Goal: Book appointment/travel/reservation

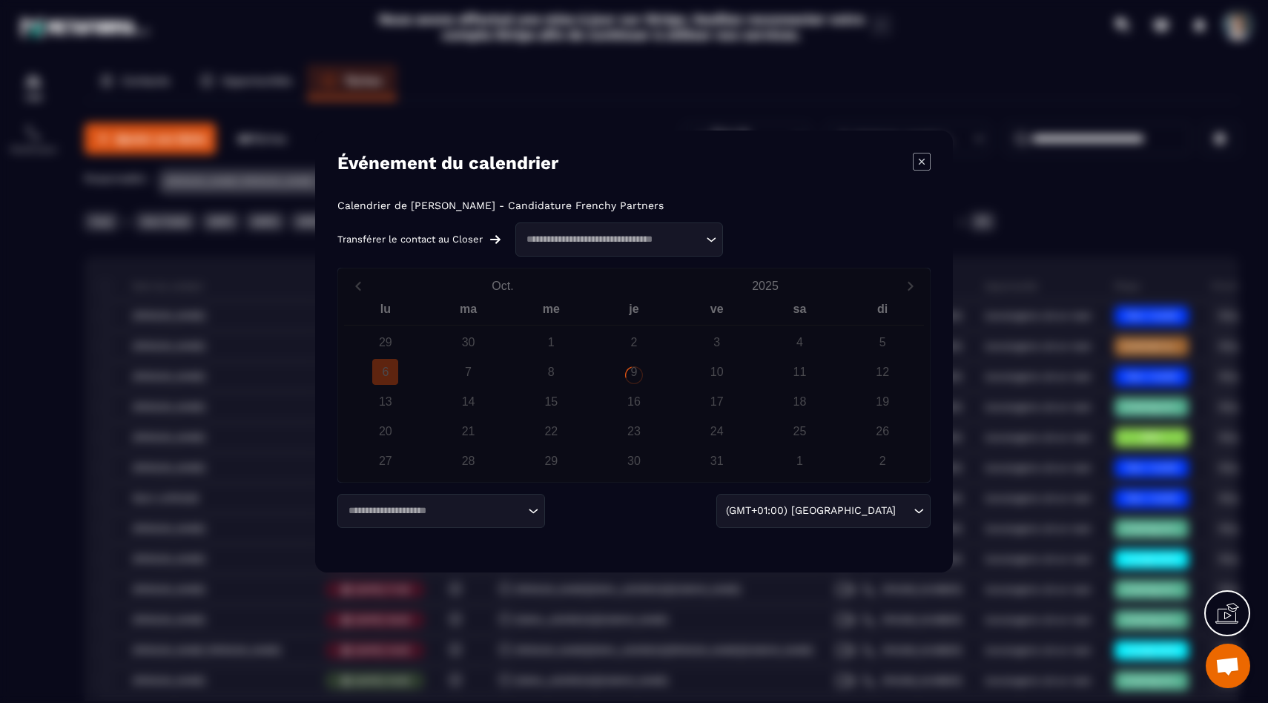
scroll to position [1525, 0]
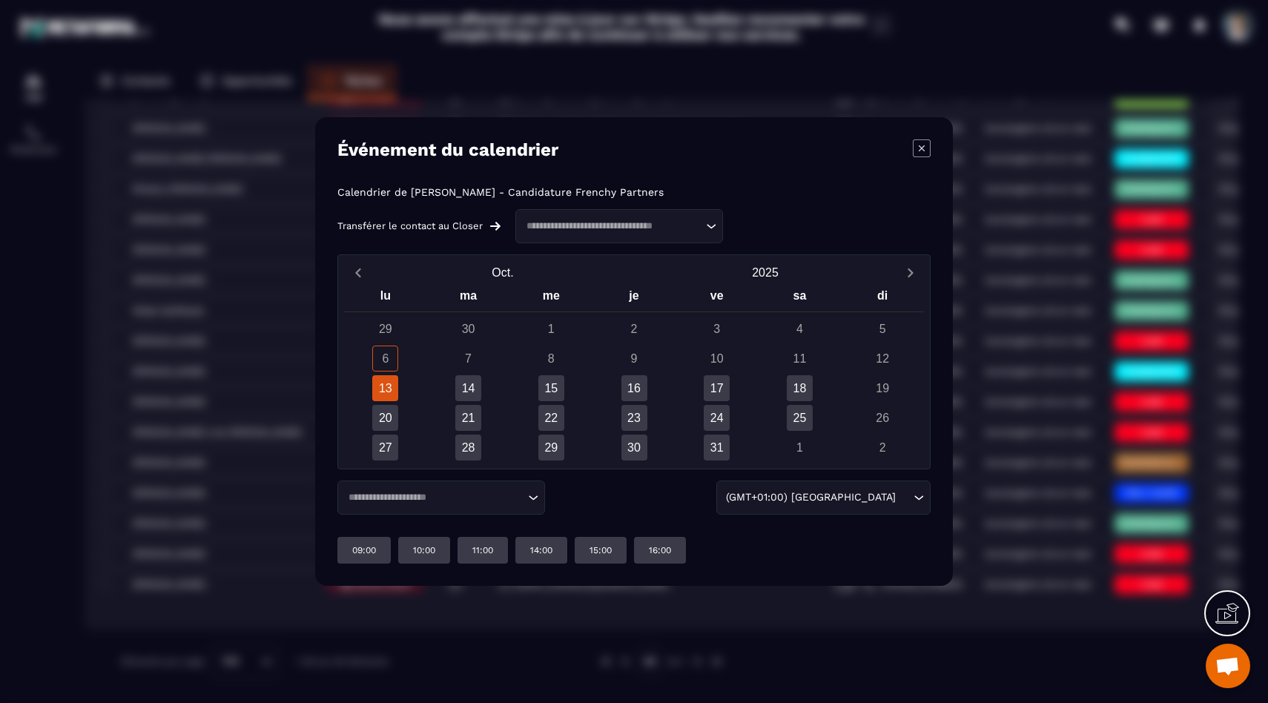
click at [389, 390] on div "13" at bounding box center [385, 388] width 26 height 26
click at [664, 552] on p "16:00" at bounding box center [660, 550] width 22 height 12
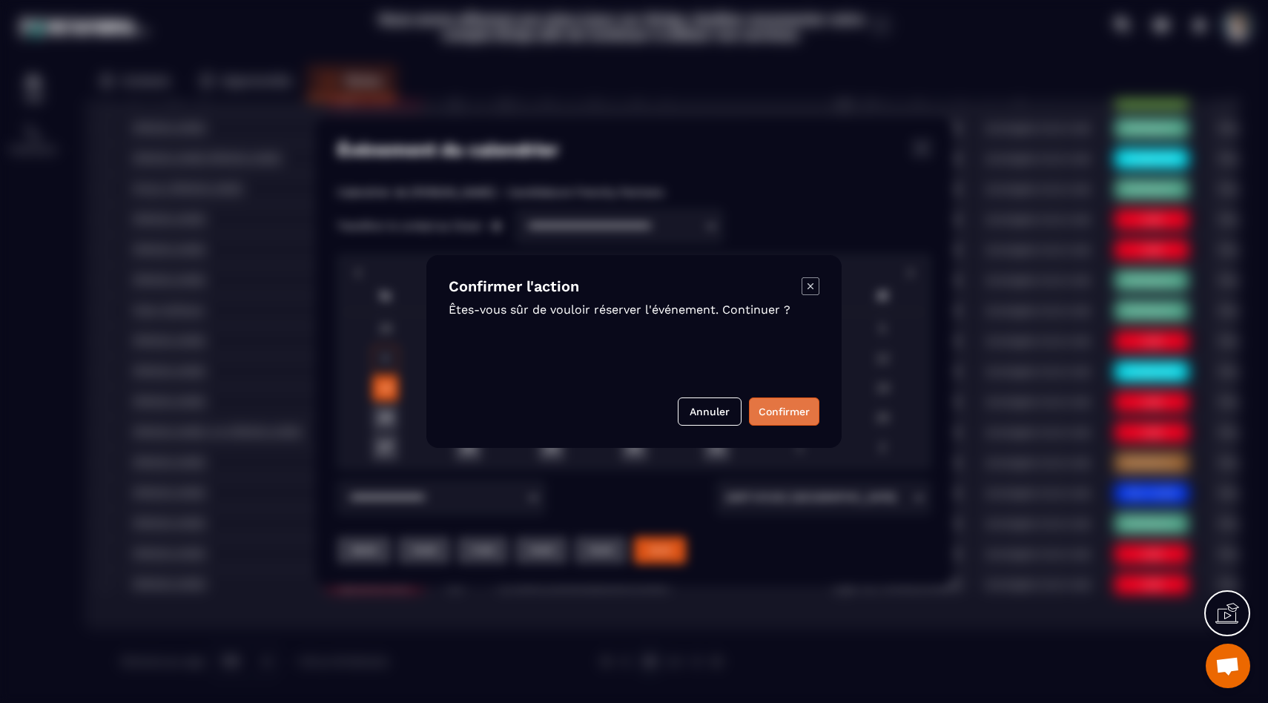
click at [759, 410] on button "Confirmer" at bounding box center [784, 411] width 70 height 28
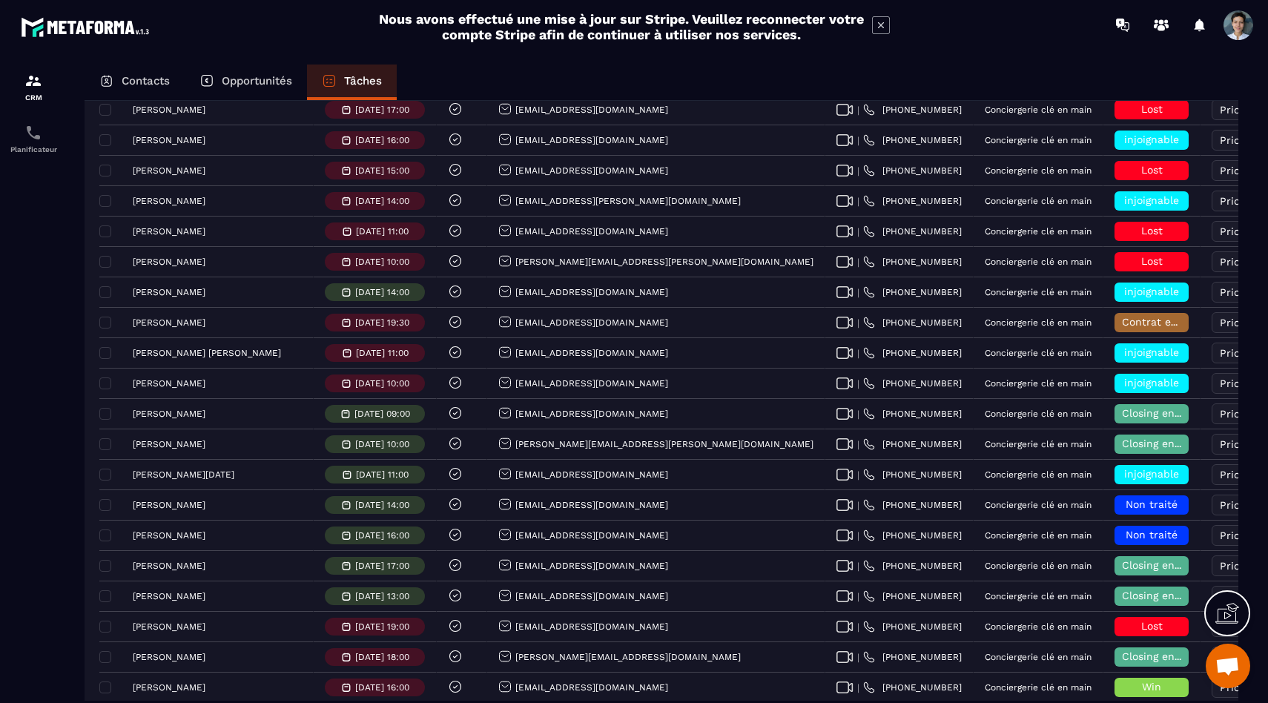
scroll to position [0, 0]
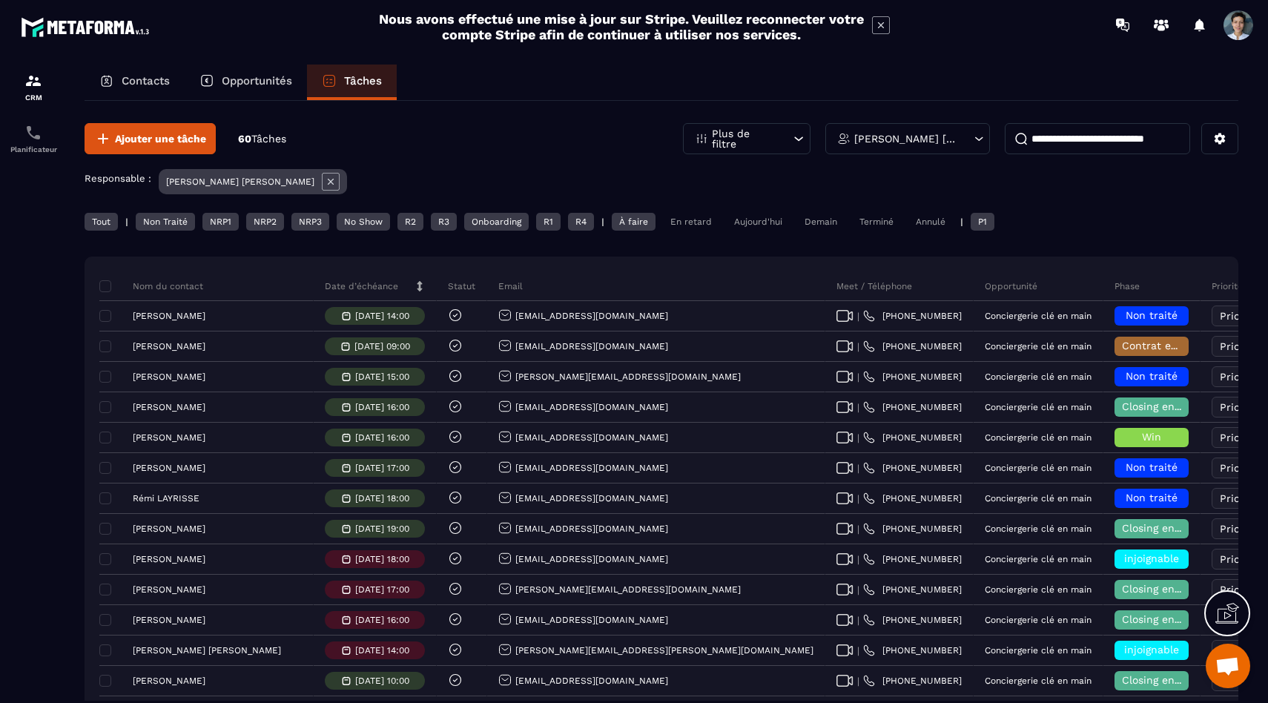
click at [841, 224] on div "Demain" at bounding box center [820, 222] width 47 height 18
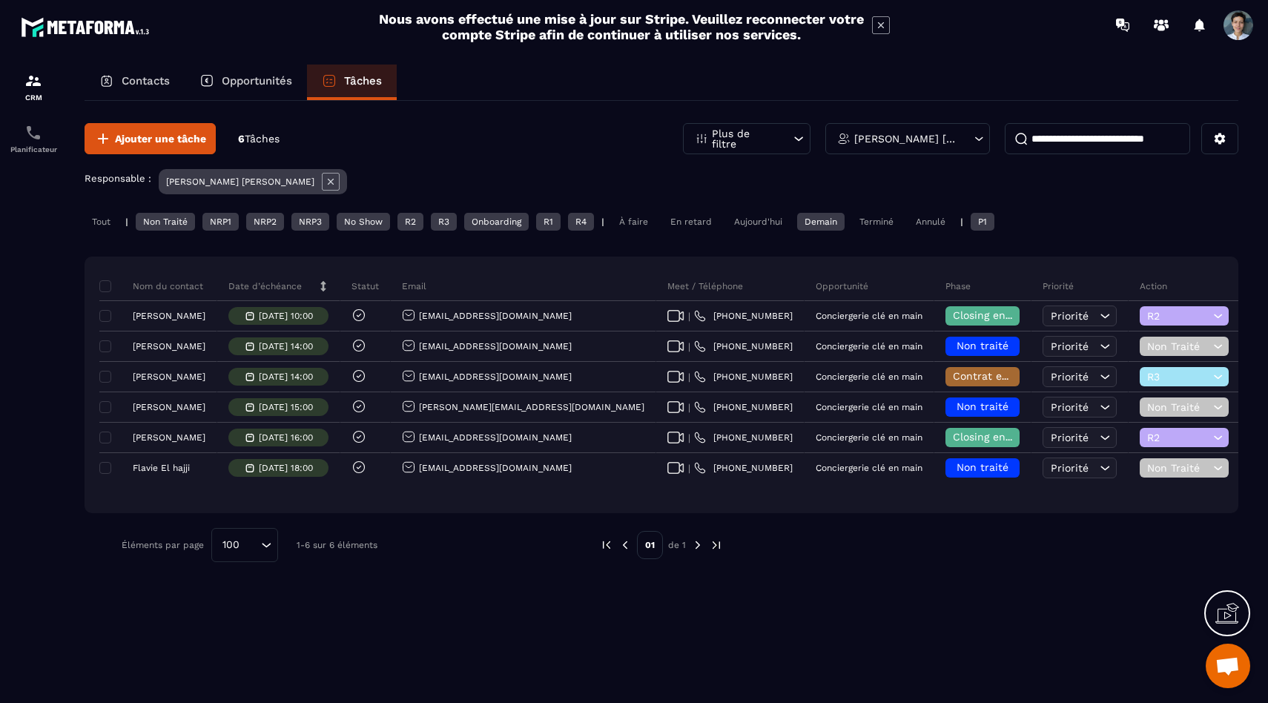
click at [772, 229] on div "Aujourd'hui" at bounding box center [758, 222] width 63 height 18
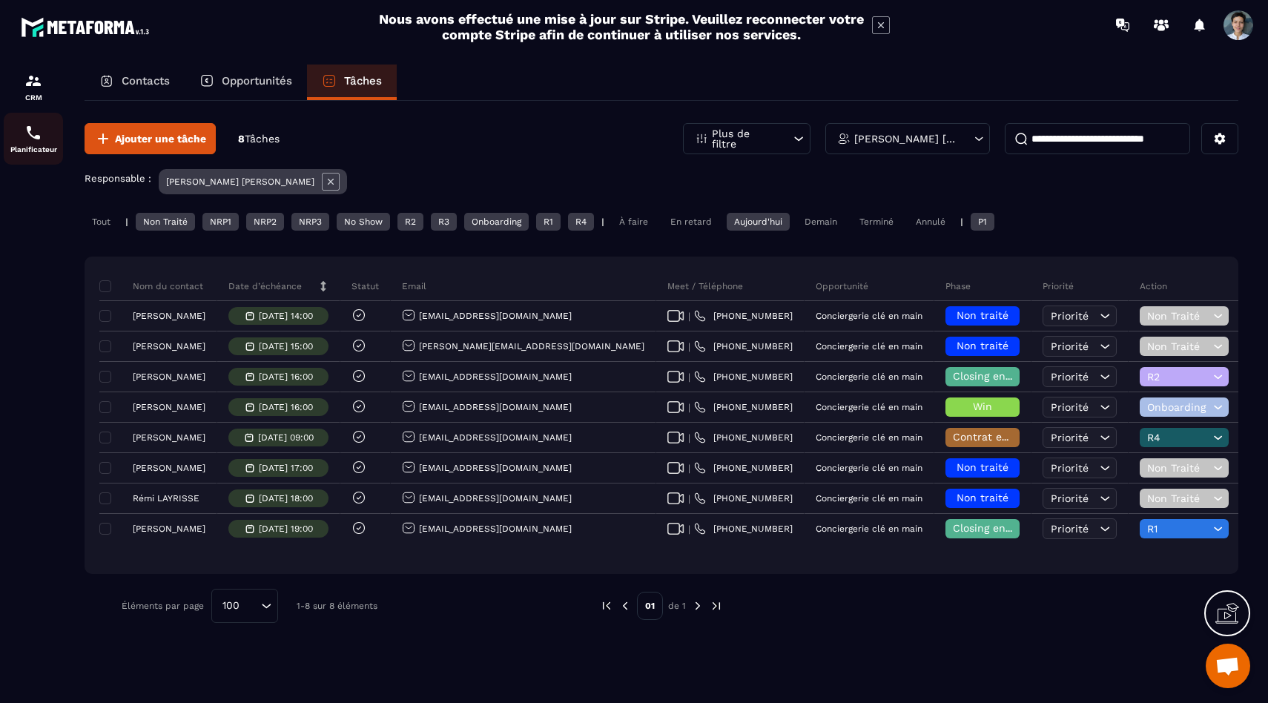
click at [24, 150] on p "Planificateur" at bounding box center [33, 149] width 59 height 8
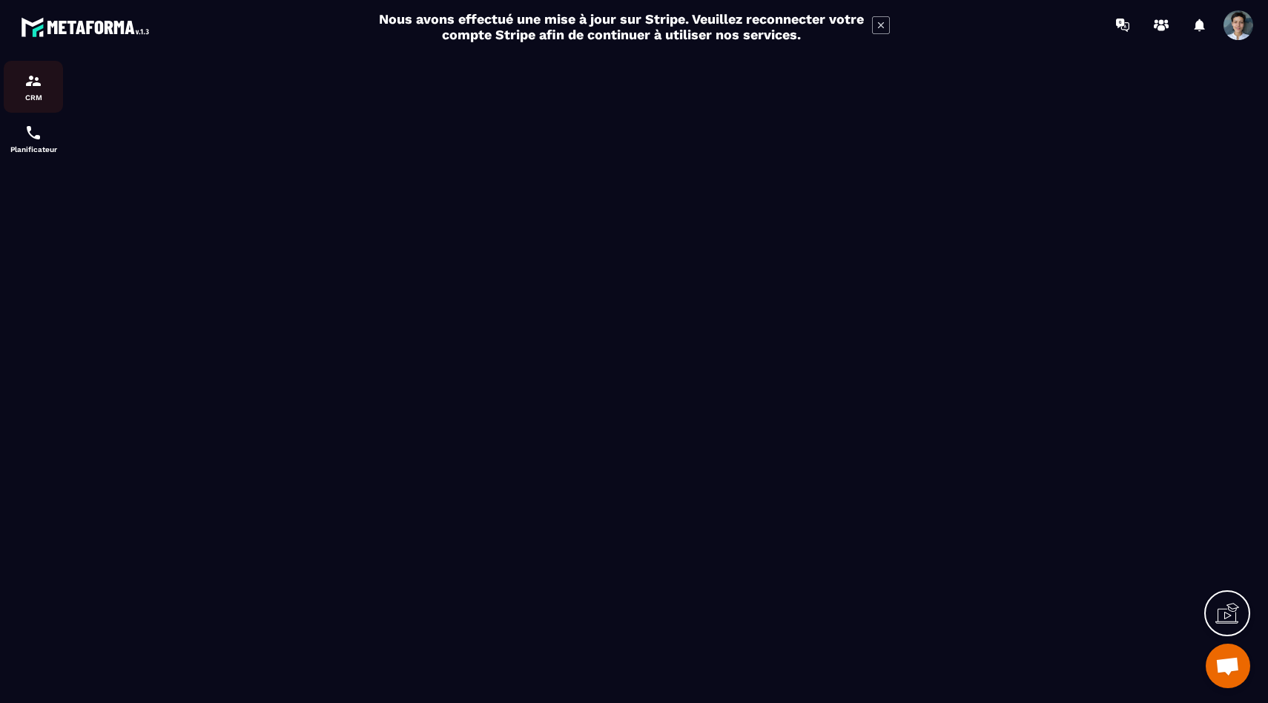
click at [38, 85] on img at bounding box center [33, 81] width 18 height 18
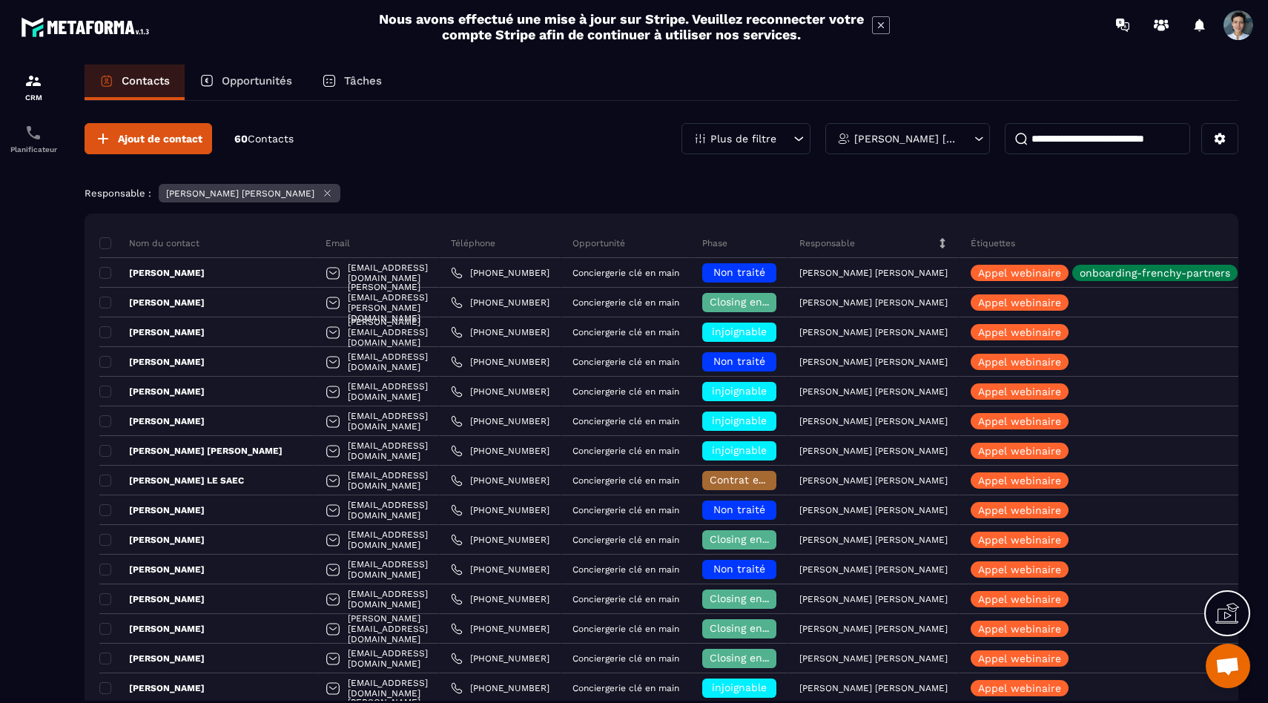
click at [366, 87] on p "Tâches" at bounding box center [363, 80] width 38 height 13
